Goal: Contribute content

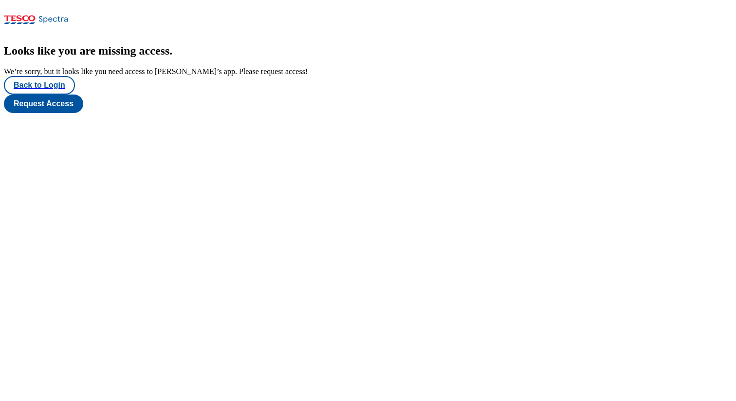
click at [50, 94] on button "Back to Login" at bounding box center [39, 85] width 71 height 19
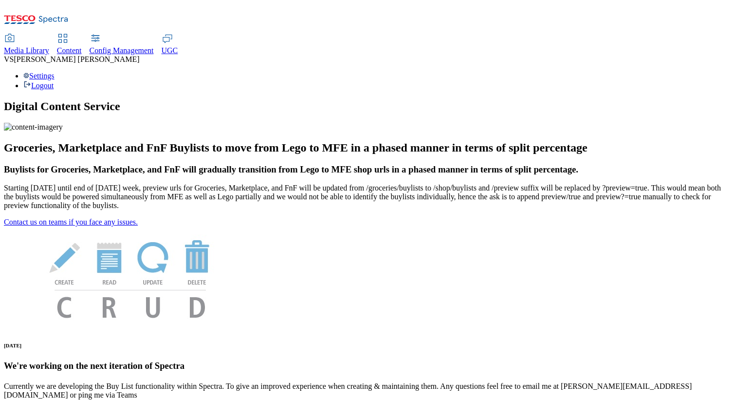
click at [82, 46] on div "Content" at bounding box center [69, 50] width 25 height 9
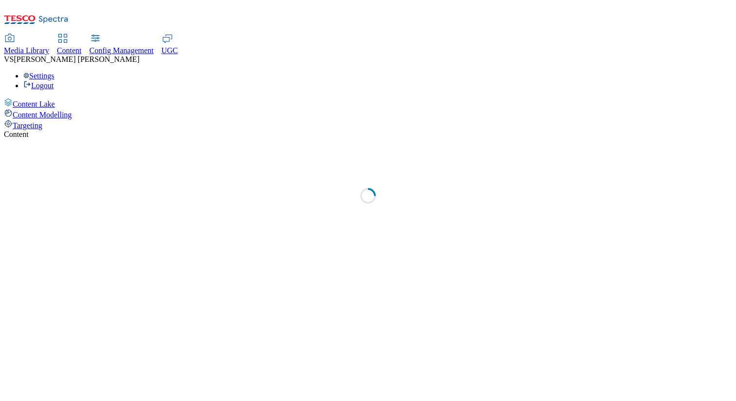
select select "group-comms"
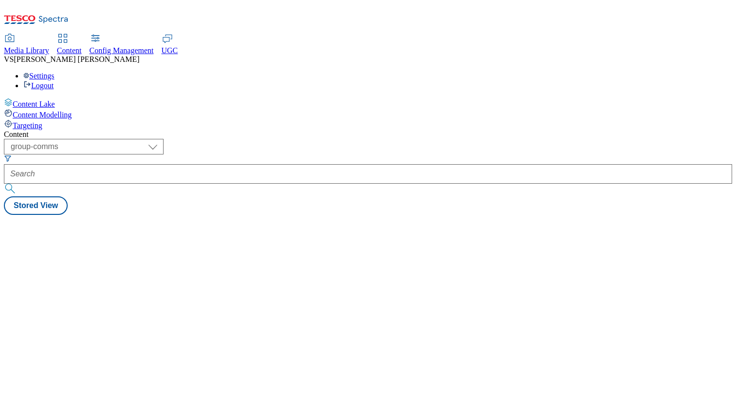
click at [72, 111] on span "Content Modelling" at bounding box center [42, 115] width 59 height 8
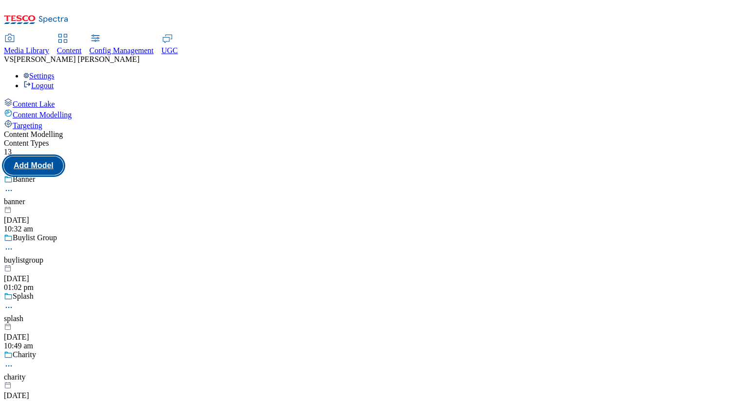
click at [63, 156] on button "Add Model" at bounding box center [33, 165] width 59 height 19
select select "web"
select select "bottom"
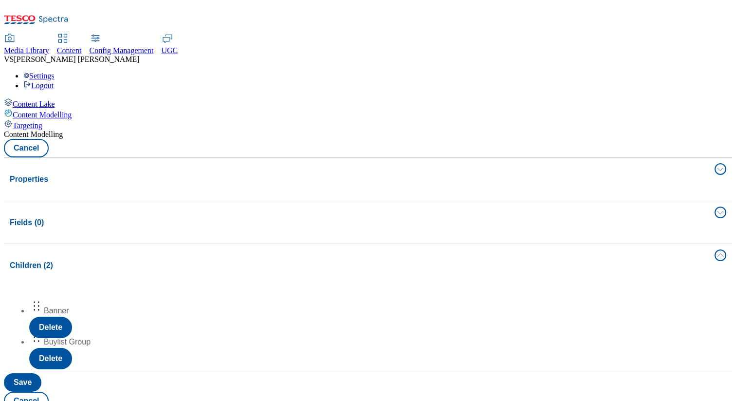
click at [376, 298] on div "Banner Delete" at bounding box center [377, 317] width 697 height 39
drag, startPoint x: 376, startPoint y: 188, endPoint x: 376, endPoint y: 182, distance: 5.8
click at [376, 293] on div "Banner Delete" at bounding box center [377, 312] width 697 height 39
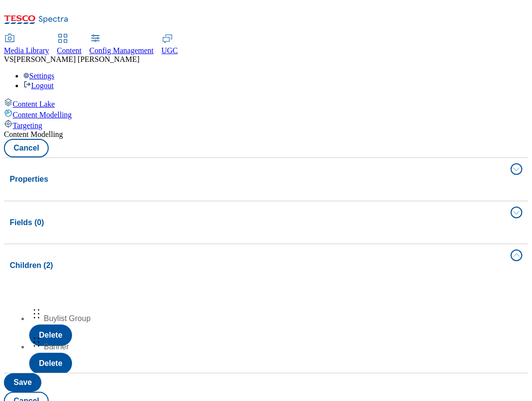
click at [319, 334] on div "Banner Delete" at bounding box center [275, 353] width 493 height 39
drag, startPoint x: 393, startPoint y: 197, endPoint x: 391, endPoint y: 225, distance: 28.3
